Goal: Communication & Community: Participate in discussion

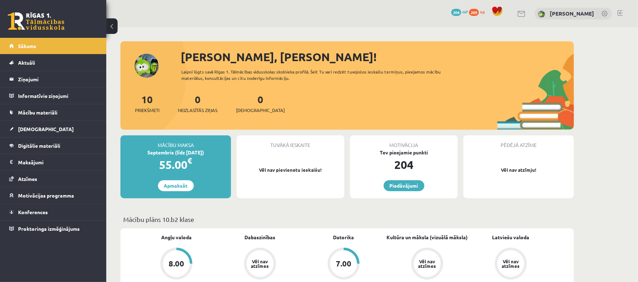
scroll to position [47, 0]
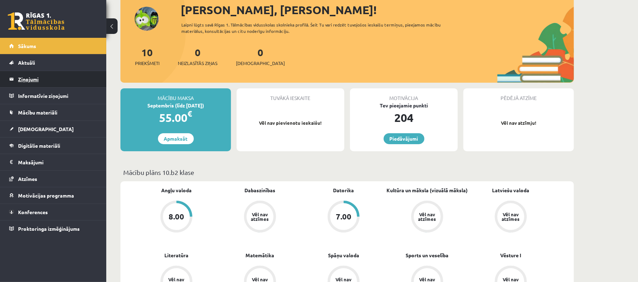
click at [71, 74] on legend "Ziņojumi 0" at bounding box center [57, 79] width 79 height 16
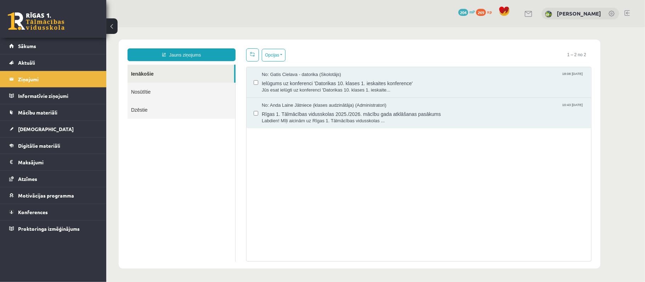
click at [170, 91] on link "Nosūtītie" at bounding box center [181, 91] width 108 height 18
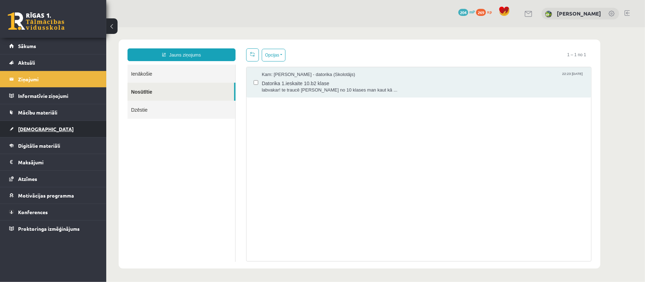
click at [74, 133] on link "[DEMOGRAPHIC_DATA]" at bounding box center [53, 129] width 88 height 16
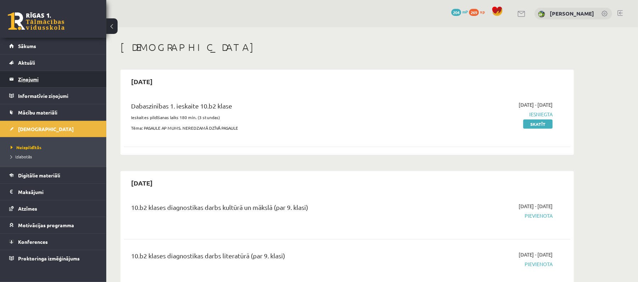
click at [71, 80] on legend "Ziņojumi 0" at bounding box center [57, 79] width 79 height 16
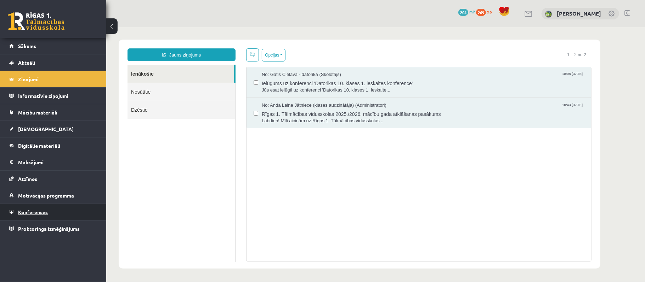
click at [63, 219] on link "Konferences" at bounding box center [53, 212] width 88 height 16
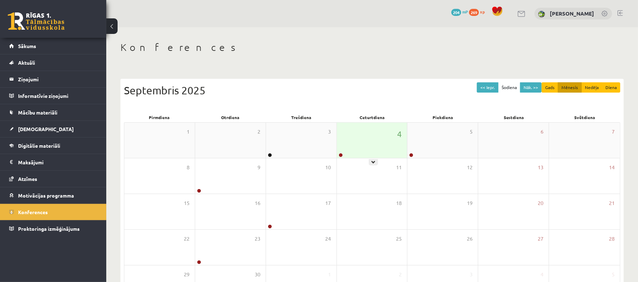
click at [373, 149] on div "4" at bounding box center [372, 140] width 70 height 35
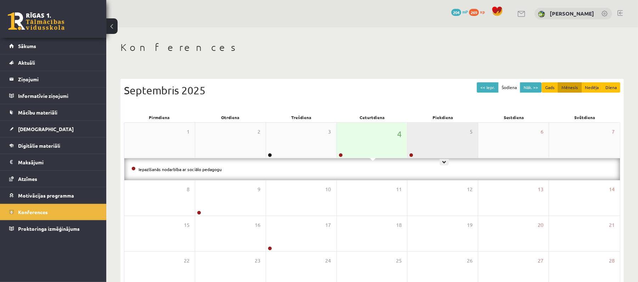
drag, startPoint x: 417, startPoint y: 147, endPoint x: 414, endPoint y: 149, distance: 3.8
click at [415, 148] on div "5" at bounding box center [442, 140] width 70 height 35
click at [385, 138] on div "4" at bounding box center [372, 140] width 70 height 35
click at [418, 142] on div "5" at bounding box center [442, 140] width 70 height 35
click at [447, 142] on div "5" at bounding box center [442, 140] width 70 height 35
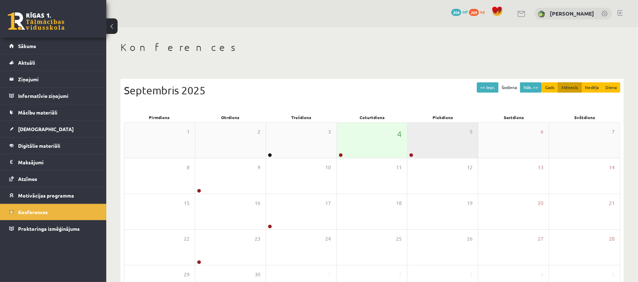
click at [414, 146] on div "5" at bounding box center [442, 140] width 70 height 35
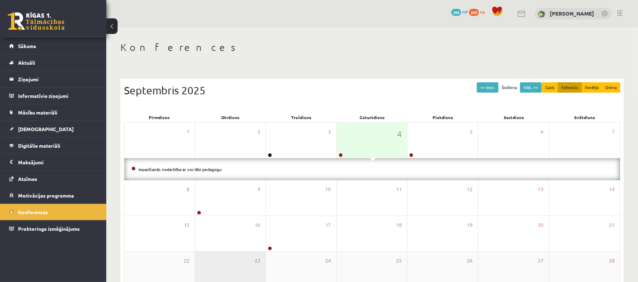
scroll to position [78, 0]
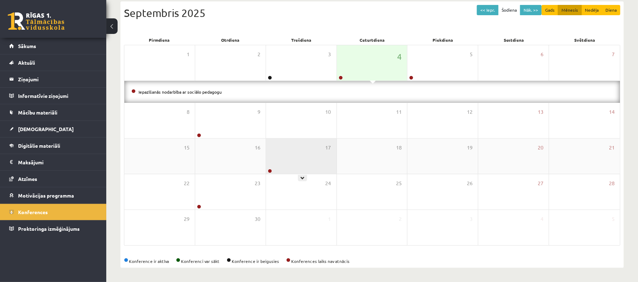
click at [284, 163] on div "17" at bounding box center [301, 156] width 70 height 35
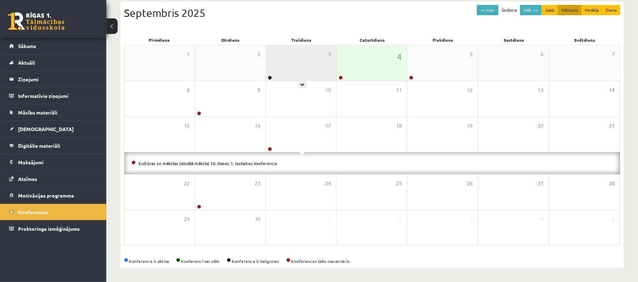
click at [285, 74] on div "3" at bounding box center [301, 62] width 70 height 35
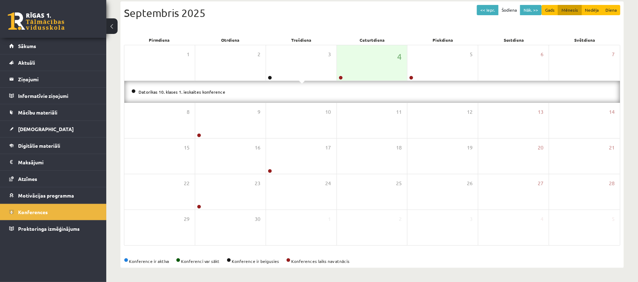
click at [129, 86] on div "Datorikas 10. klases 1. ieskaites konference" at bounding box center [371, 92] width 495 height 22
click at [54, 76] on legend "Ziņojumi 0" at bounding box center [57, 79] width 79 height 16
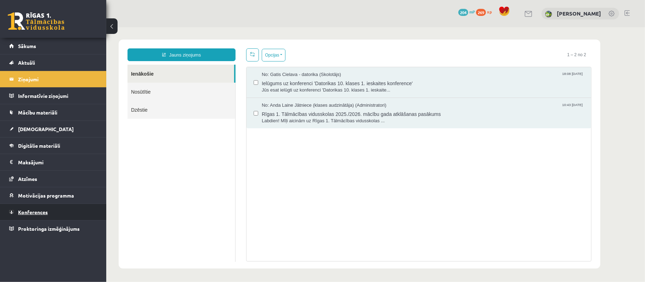
click at [26, 209] on link "Konferences" at bounding box center [53, 212] width 88 height 16
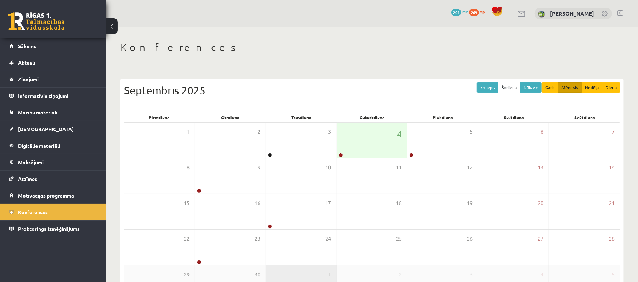
scroll to position [56, 0]
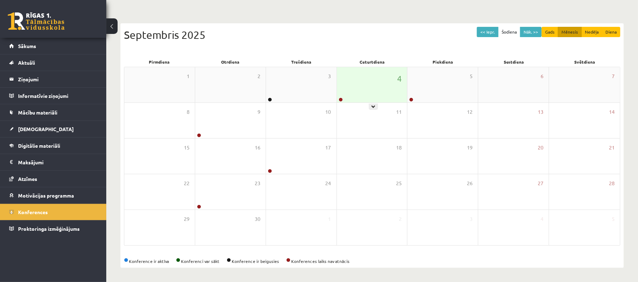
click at [339, 87] on div "4" at bounding box center [372, 84] width 70 height 35
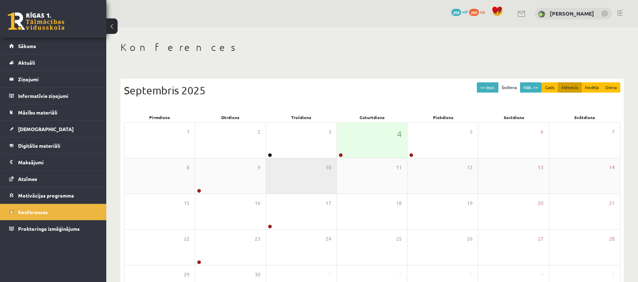
scroll to position [56, 0]
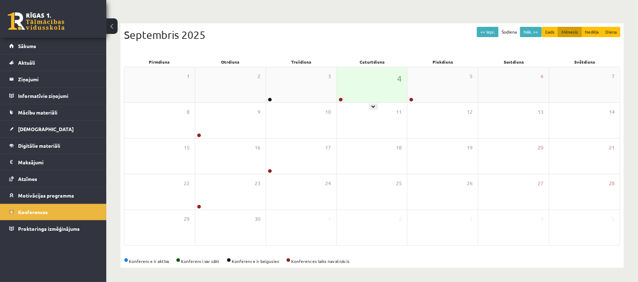
click at [353, 96] on div "4" at bounding box center [372, 84] width 70 height 35
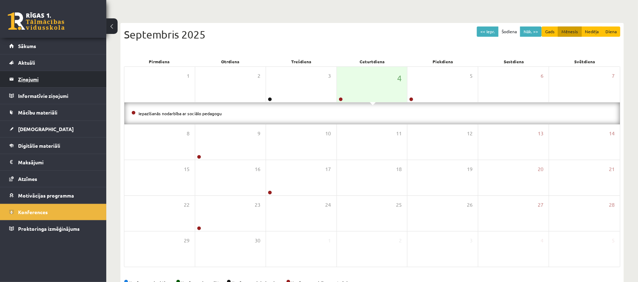
click at [53, 76] on legend "Ziņojumi 0" at bounding box center [57, 79] width 79 height 16
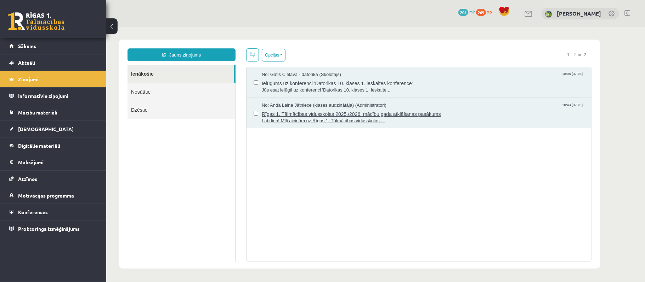
click at [399, 119] on span "Labdien! Mīļi aicinām uz Rīgas 1. Tālmācības vidusskolas ..." at bounding box center [422, 121] width 322 height 7
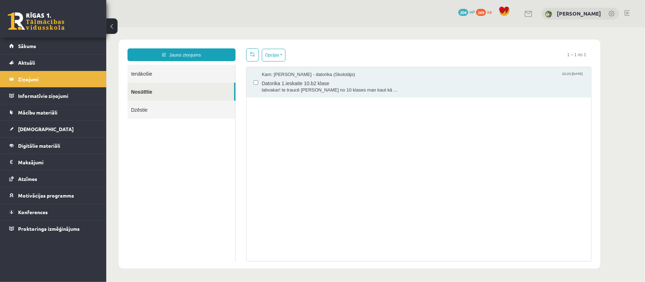
click at [195, 76] on link "Ienākošie" at bounding box center [181, 73] width 108 height 18
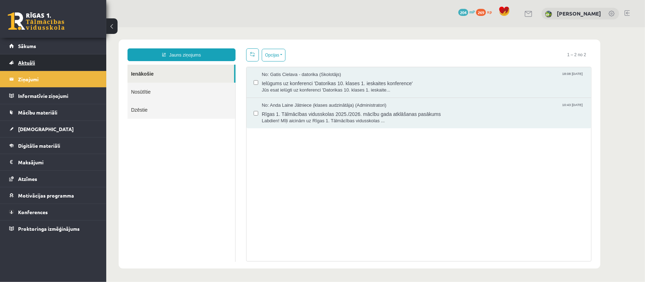
click at [49, 60] on link "Aktuāli" at bounding box center [53, 63] width 88 height 16
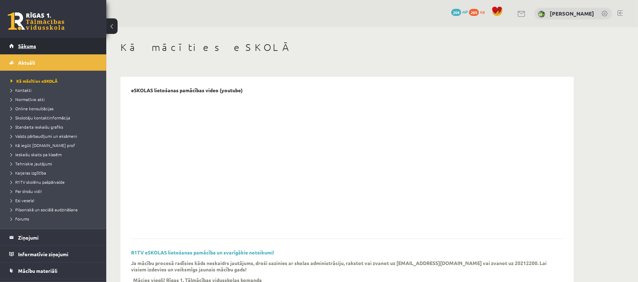
click at [79, 43] on link "Sākums" at bounding box center [53, 46] width 88 height 16
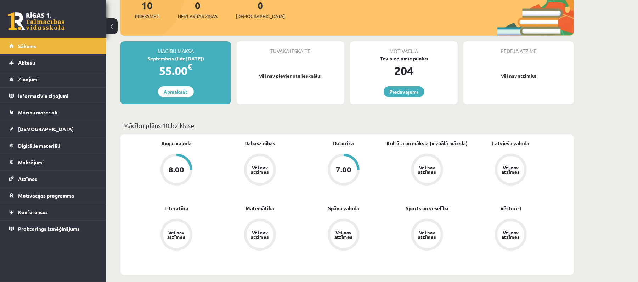
scroll to position [47, 0]
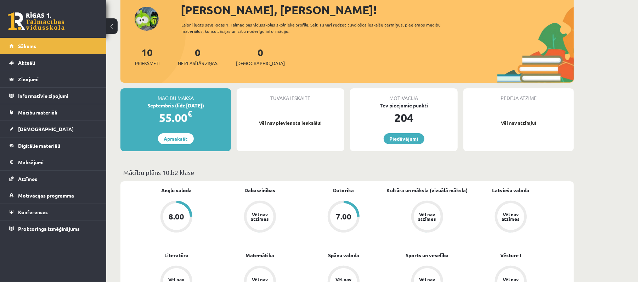
click at [394, 138] on link "Piedāvājumi" at bounding box center [403, 138] width 41 height 11
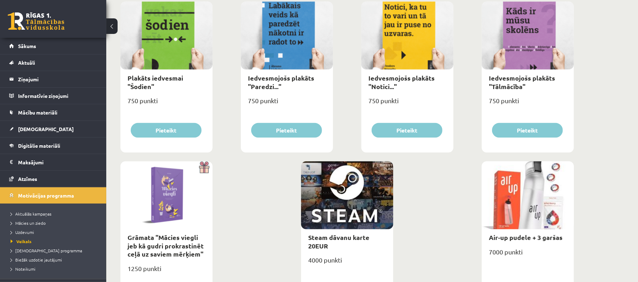
scroll to position [805, 0]
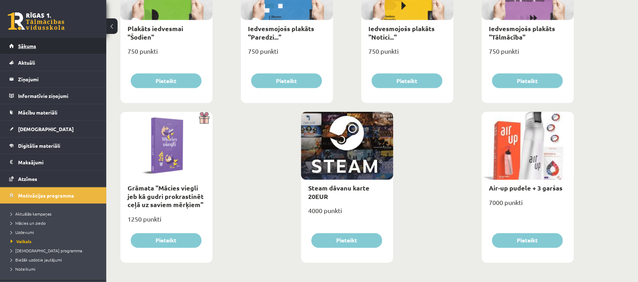
click at [47, 47] on link "Sākums" at bounding box center [53, 46] width 88 height 16
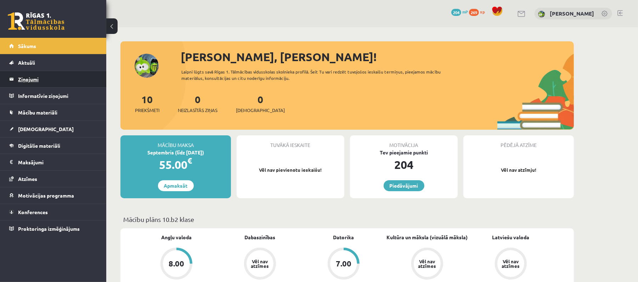
click at [87, 78] on legend "Ziņojumi 0" at bounding box center [57, 79] width 79 height 16
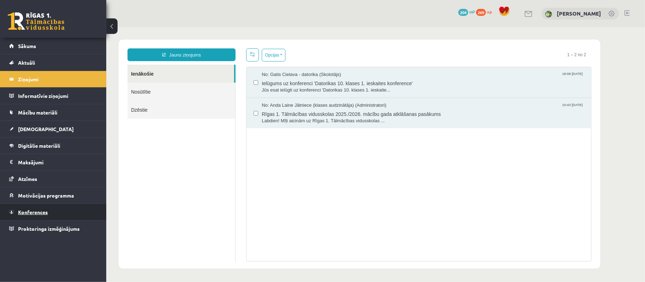
click at [73, 209] on link "Konferences" at bounding box center [53, 212] width 88 height 16
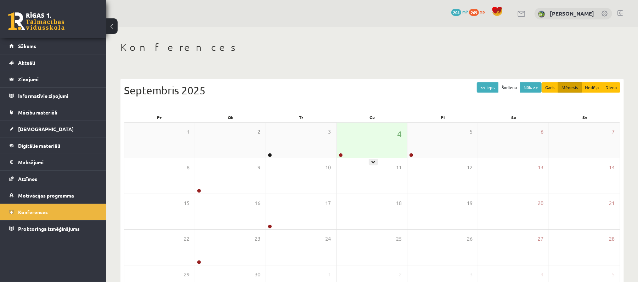
click at [354, 150] on div "4" at bounding box center [372, 140] width 70 height 35
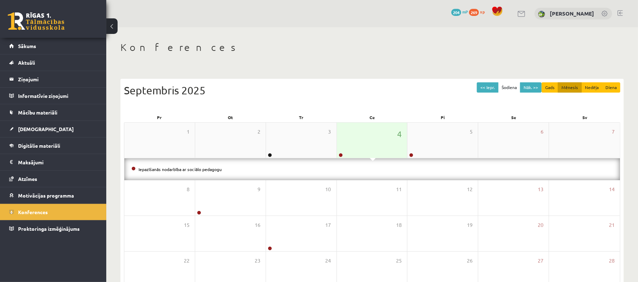
scroll to position [78, 0]
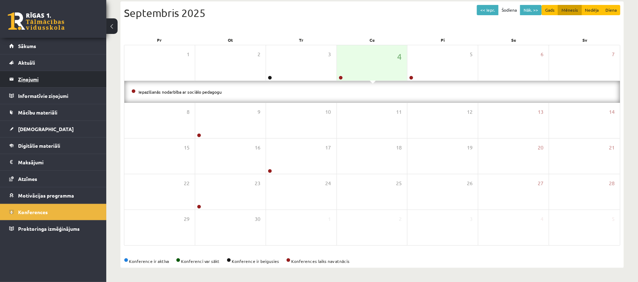
click at [48, 82] on legend "Ziņojumi 0" at bounding box center [57, 79] width 79 height 16
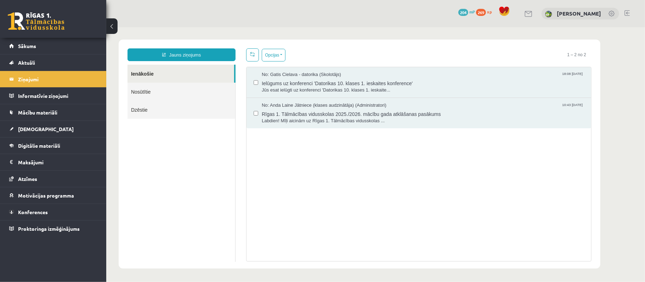
drag, startPoint x: 227, startPoint y: 92, endPoint x: 235, endPoint y: 91, distance: 8.3
click at [227, 92] on link "Nosūtītie" at bounding box center [181, 91] width 108 height 18
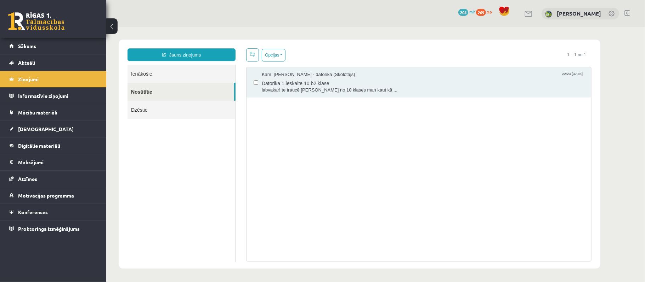
click at [193, 74] on link "Ienākošie" at bounding box center [181, 73] width 108 height 18
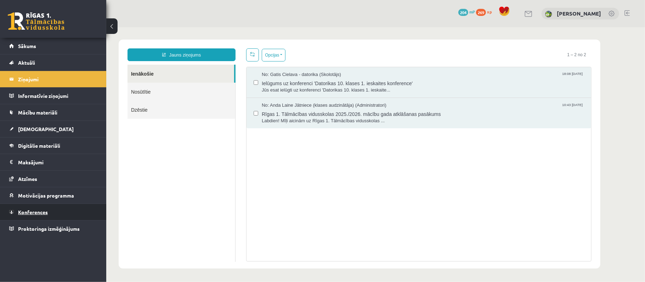
click at [34, 211] on span "Konferences" at bounding box center [33, 212] width 30 height 6
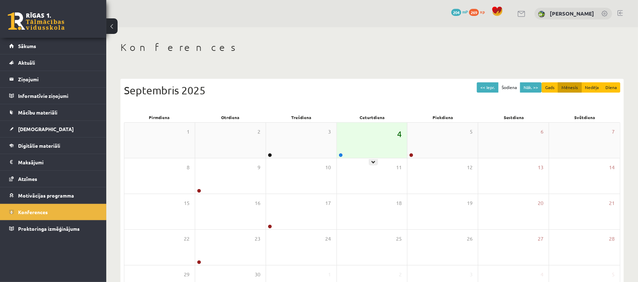
click at [401, 137] on span "4" at bounding box center [399, 134] width 5 height 12
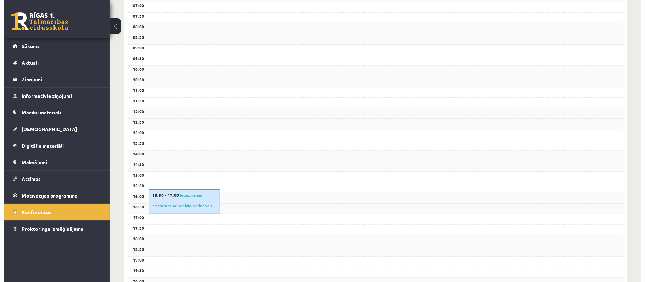
scroll to position [216, 0]
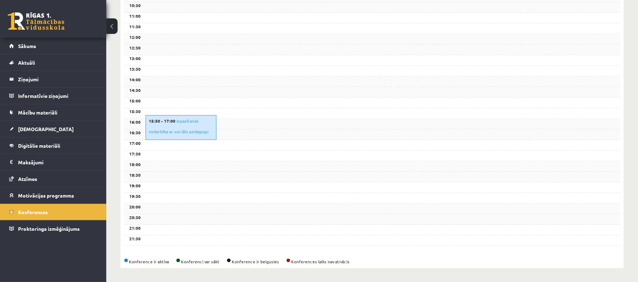
click at [193, 127] on div "15:50 - 17:00 Iepazīšanās nodarbība ar sociālo pedagogu" at bounding box center [180, 127] width 71 height 25
click at [193, 131] on link "Iepazīšanās nodarbība ar sociālo pedagogu" at bounding box center [179, 126] width 60 height 16
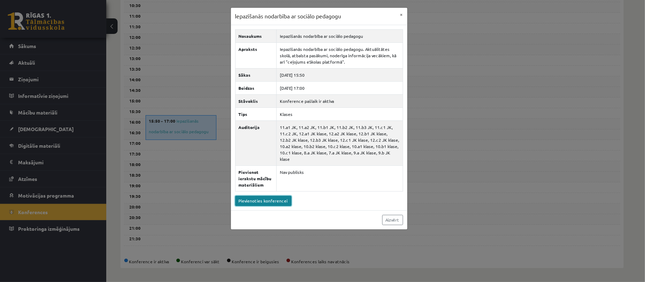
click at [260, 200] on link "Pievienoties konferencei" at bounding box center [263, 201] width 56 height 10
